Goal: Information Seeking & Learning: Learn about a topic

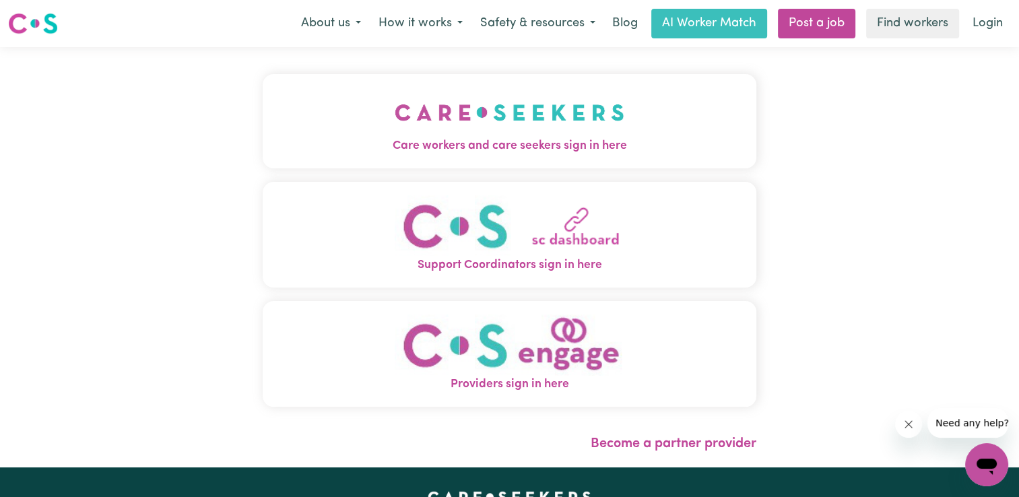
click at [635, 135] on button "Care workers and care seekers sign in here" at bounding box center [510, 121] width 494 height 94
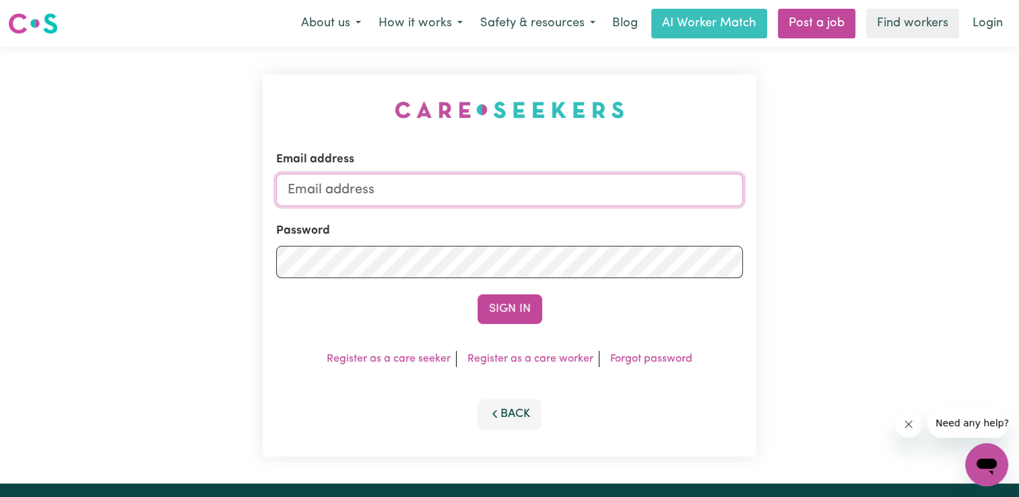
click at [474, 197] on input "Email address" at bounding box center [509, 190] width 467 height 32
type input "[PERSON_NAME][EMAIL_ADDRESS][DOMAIN_NAME]"
click at [478, 294] on button "Sign In" at bounding box center [510, 309] width 65 height 30
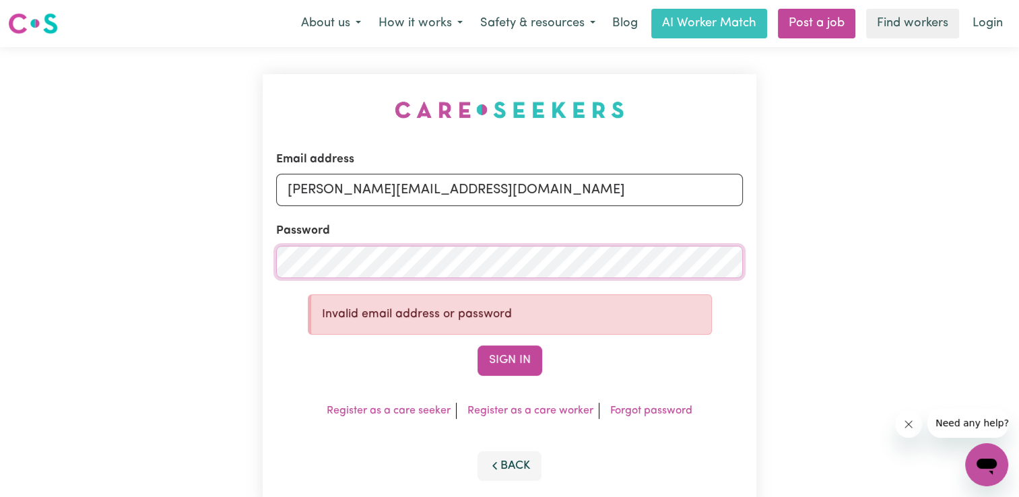
click at [478, 346] on button "Sign In" at bounding box center [510, 361] width 65 height 30
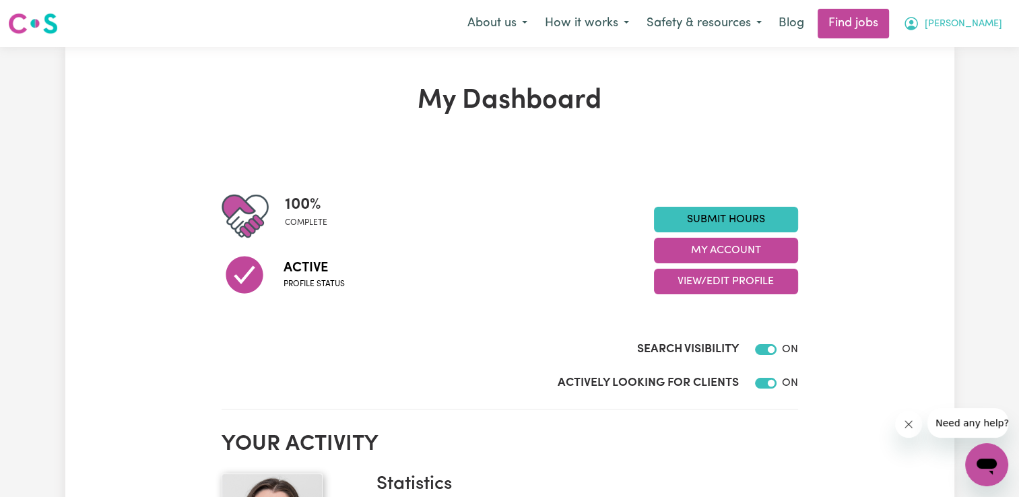
click at [982, 19] on button "[PERSON_NAME]" at bounding box center [953, 23] width 117 height 28
click at [957, 75] on link "My Dashboard" at bounding box center [957, 78] width 106 height 26
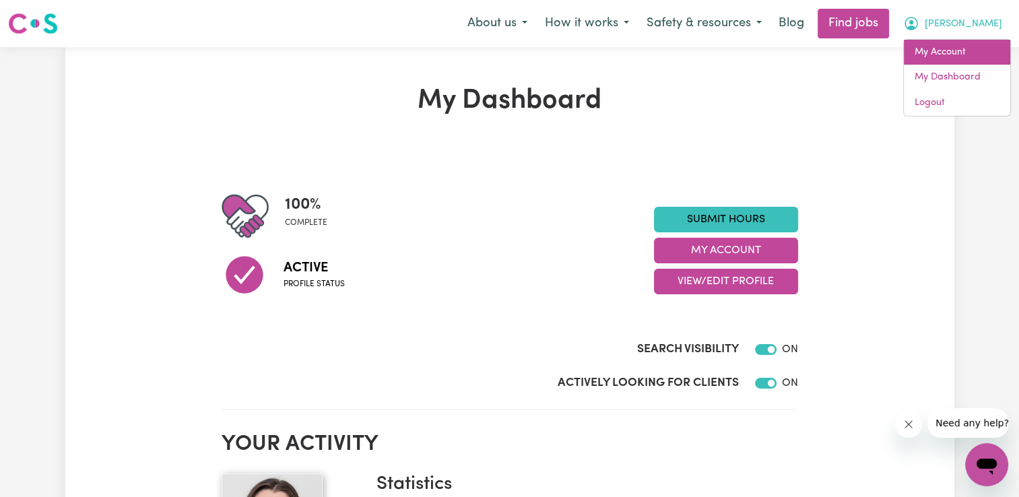
click at [951, 57] on link "My Account" at bounding box center [957, 53] width 106 height 26
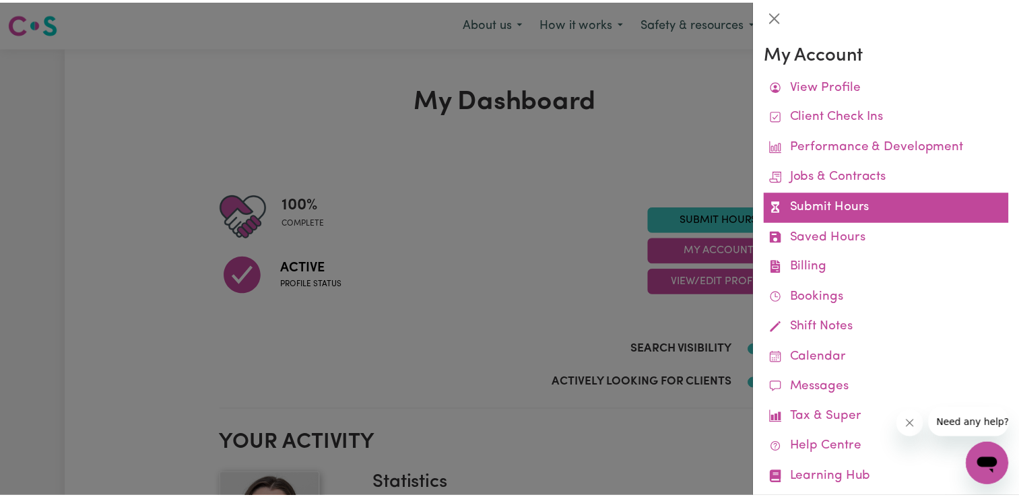
scroll to position [28, 0]
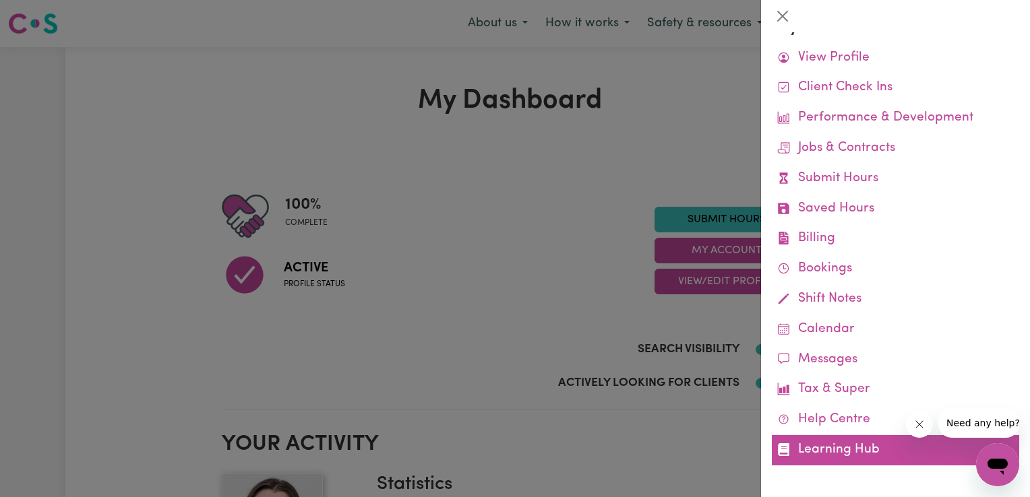
click at [829, 443] on link "Learning Hub" at bounding box center [895, 450] width 247 height 30
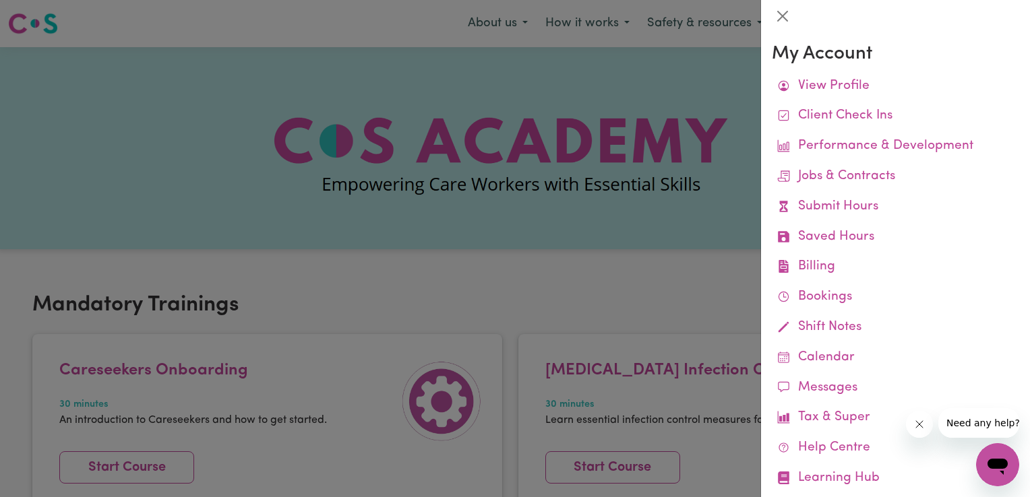
click at [568, 290] on div at bounding box center [515, 248] width 1030 height 497
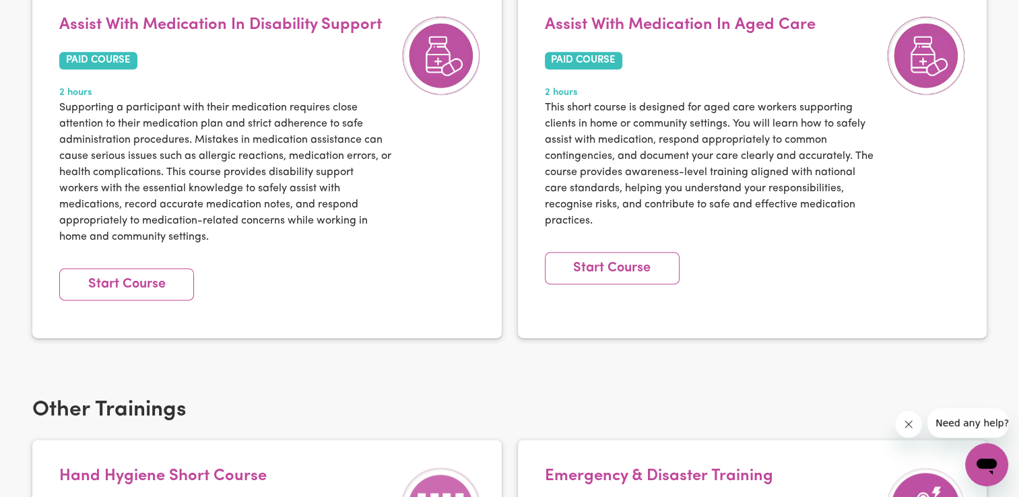
scroll to position [1827, 0]
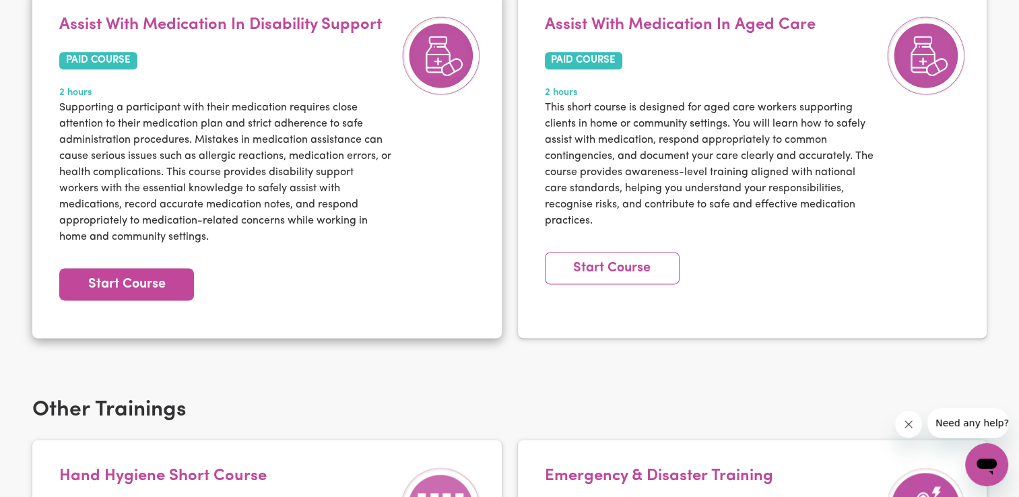
click at [166, 269] on link "Start Course" at bounding box center [126, 284] width 135 height 32
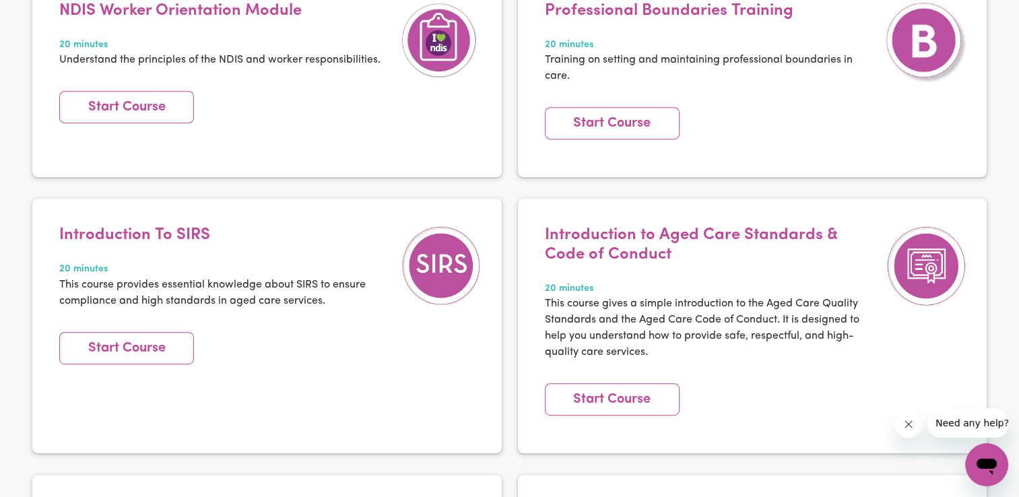
scroll to position [0, 0]
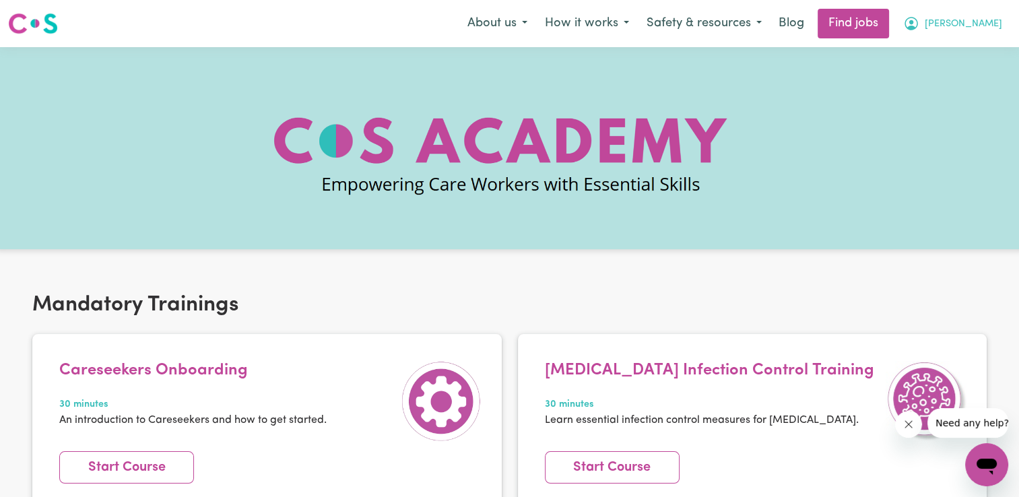
click at [979, 22] on button "[PERSON_NAME]" at bounding box center [953, 23] width 117 height 28
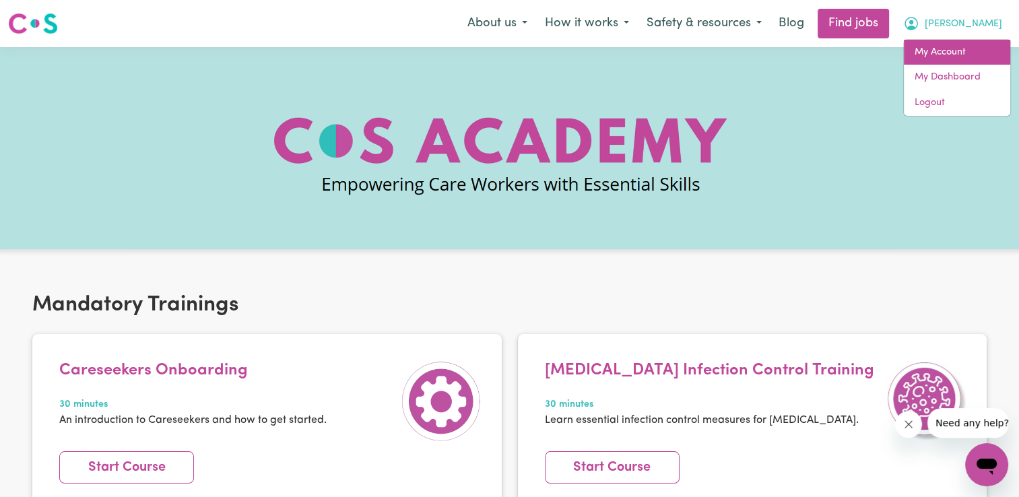
click at [945, 58] on link "My Account" at bounding box center [957, 53] width 106 height 26
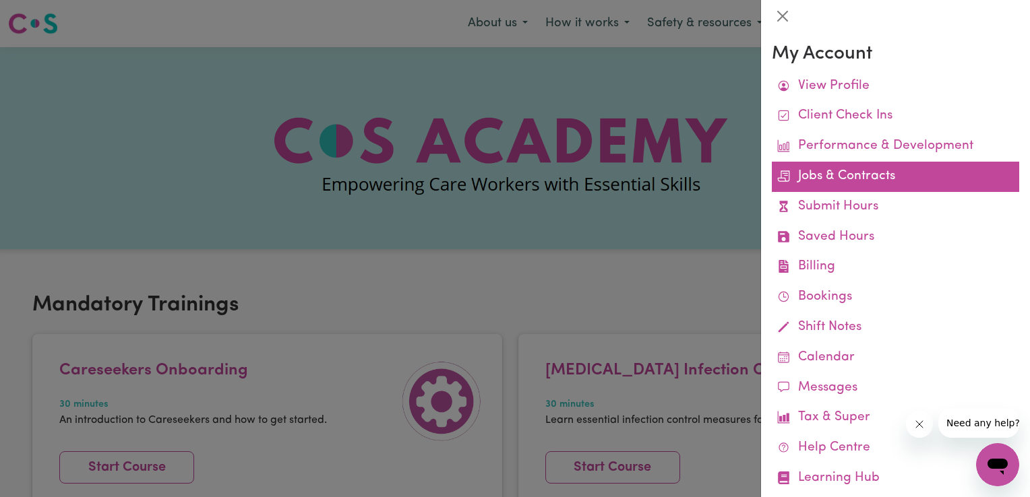
click at [857, 174] on link "Jobs & Contracts" at bounding box center [895, 177] width 247 height 30
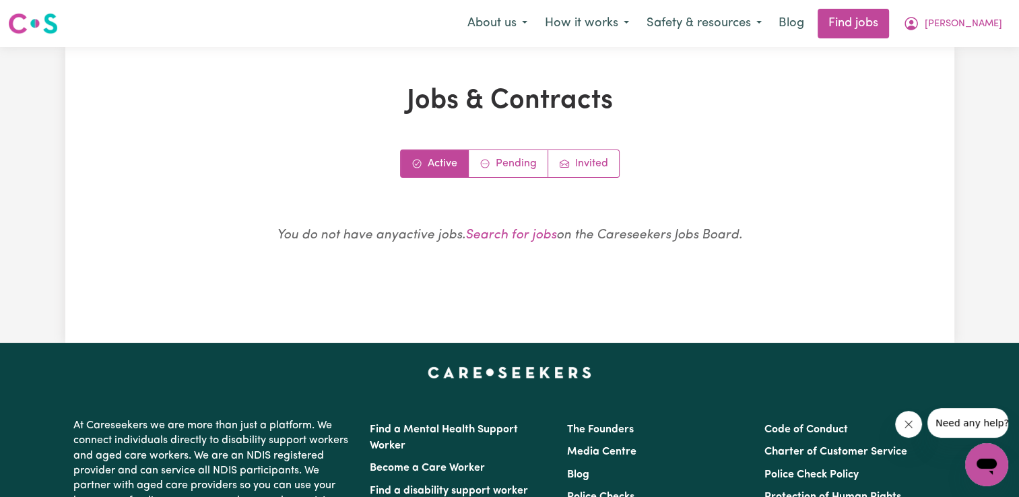
click at [514, 177] on div "Active Pending Invited" at bounding box center [510, 164] width 220 height 28
click at [515, 171] on link "Pending" at bounding box center [509, 163] width 80 height 27
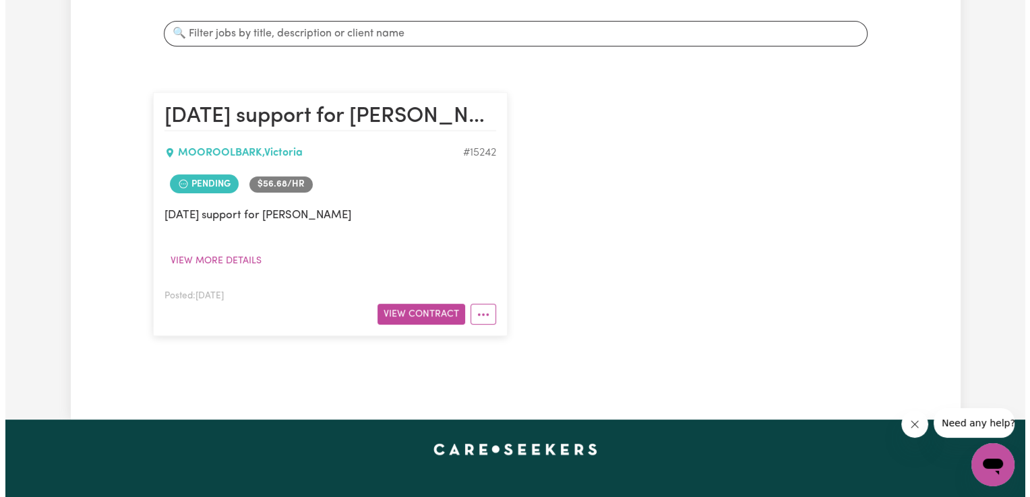
scroll to position [253, 0]
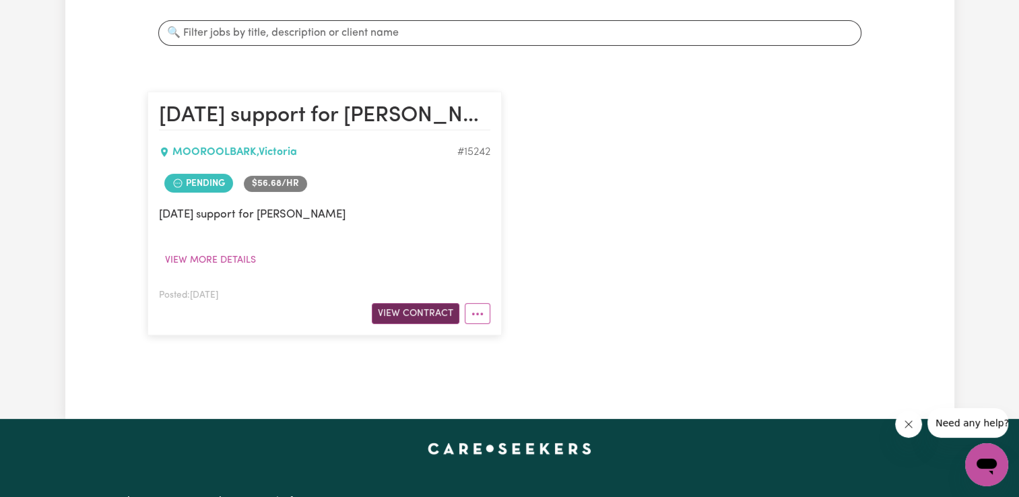
click at [404, 317] on button "View Contract" at bounding box center [416, 313] width 88 height 21
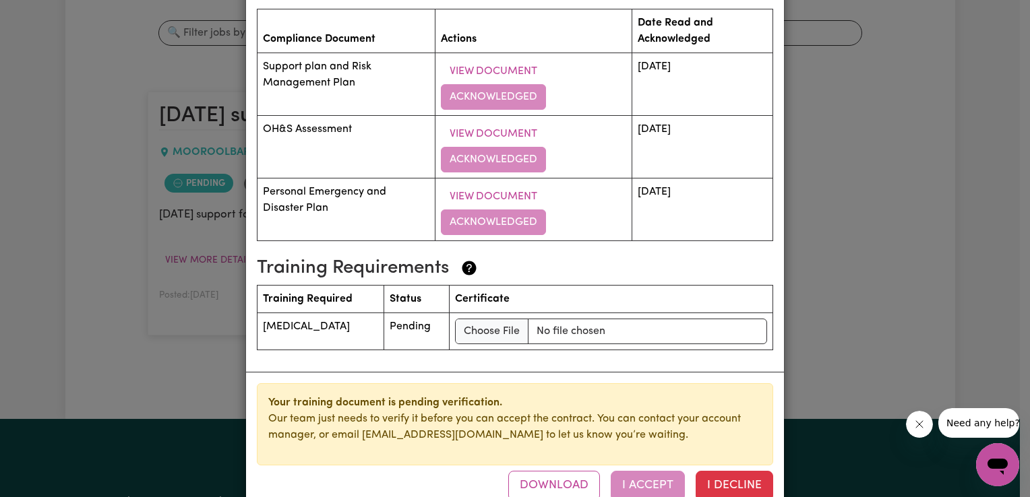
scroll to position [2122, 0]
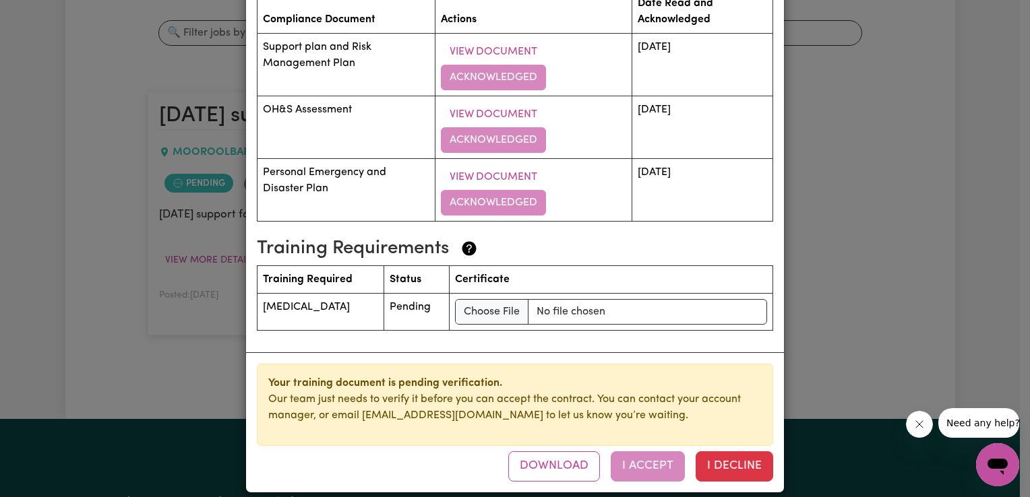
click at [348, 294] on td "[MEDICAL_DATA]" at bounding box center [320, 312] width 127 height 37
